Goal: Navigation & Orientation: Find specific page/section

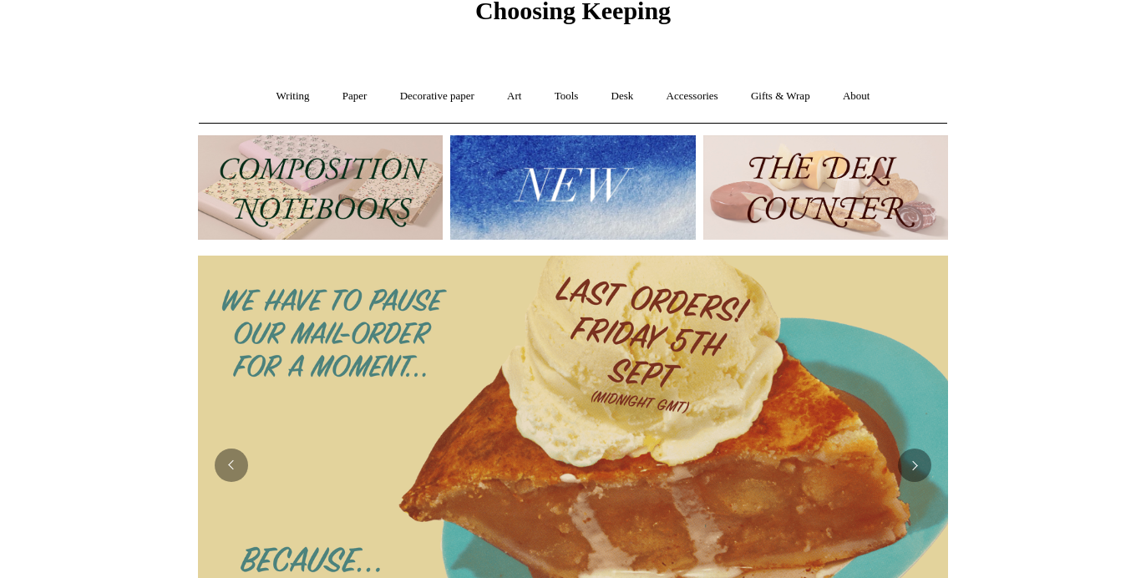
scroll to position [78, 0]
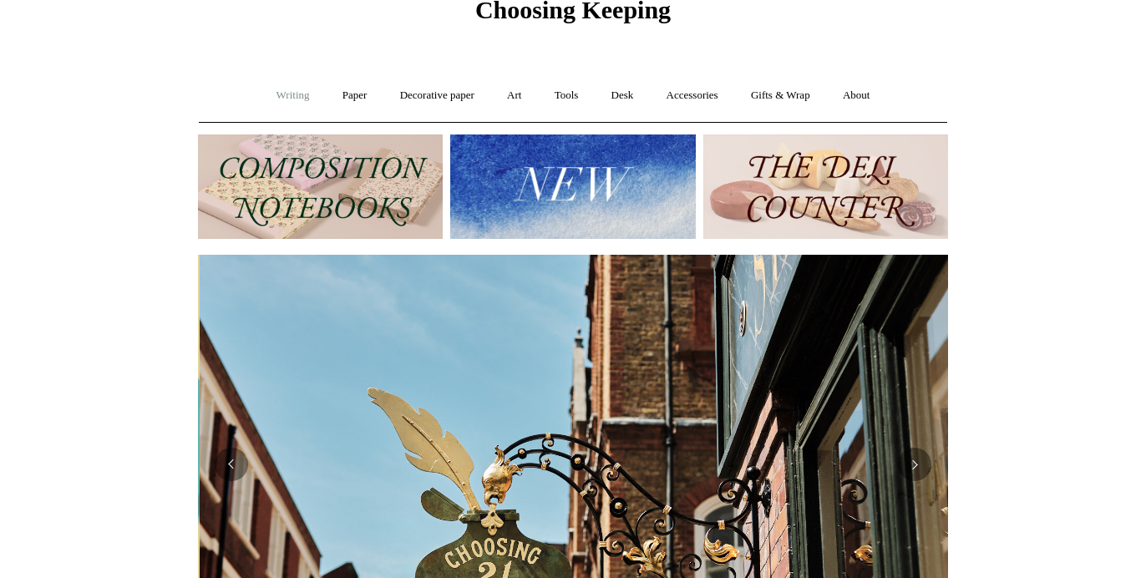
click at [284, 92] on link "Writing +" at bounding box center [294, 96] width 64 height 44
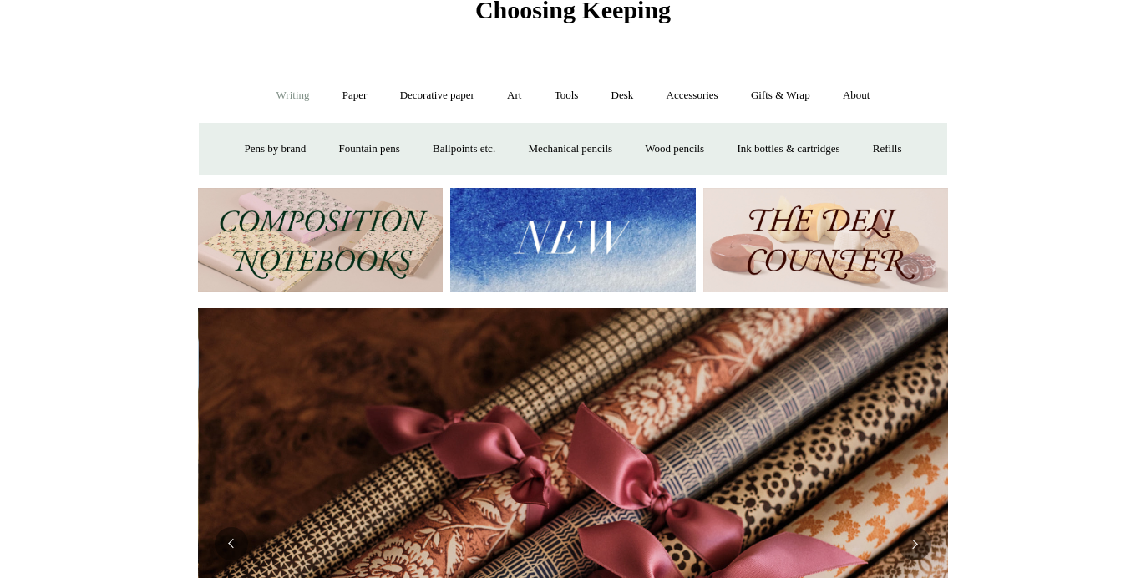
scroll to position [0, 1501]
click at [272, 94] on link "Writing -" at bounding box center [294, 96] width 64 height 44
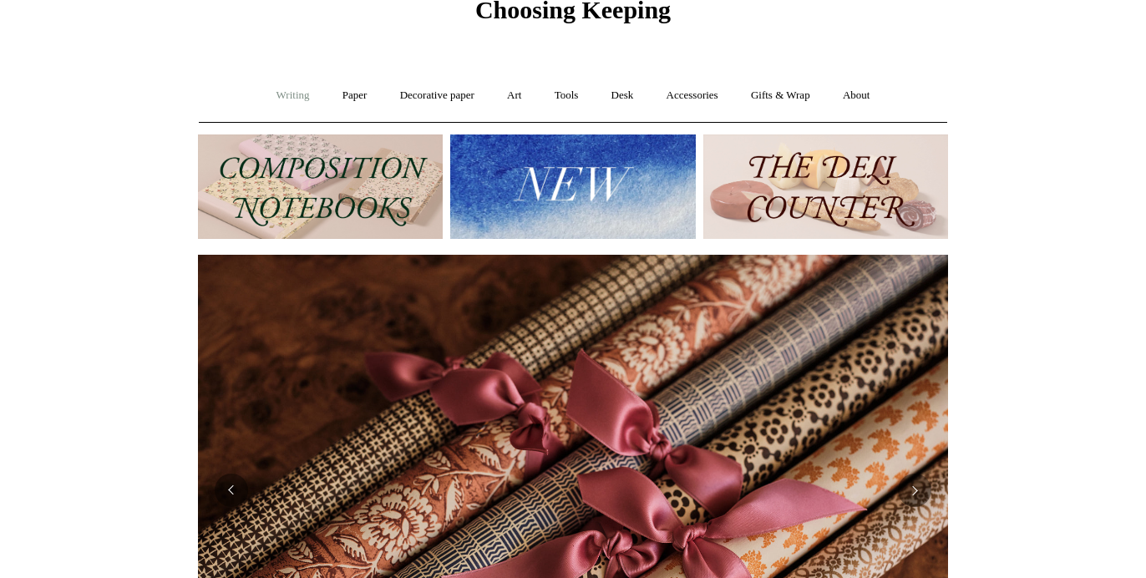
click at [272, 93] on link "Writing +" at bounding box center [294, 96] width 64 height 44
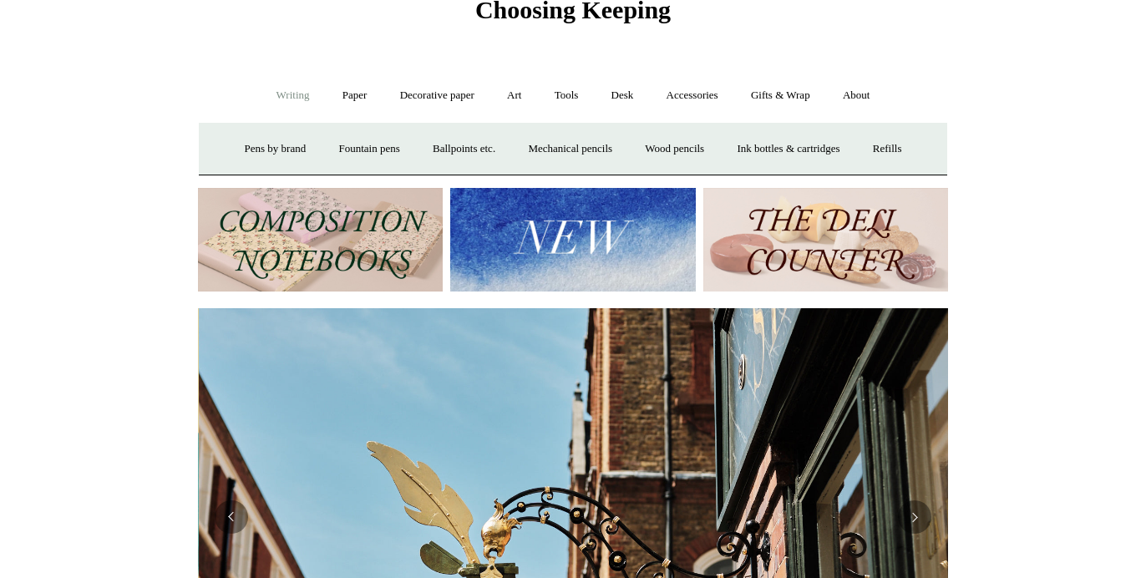
scroll to position [0, 750]
click at [330, 225] on img at bounding box center [320, 240] width 245 height 104
